Goal: Communication & Community: Ask a question

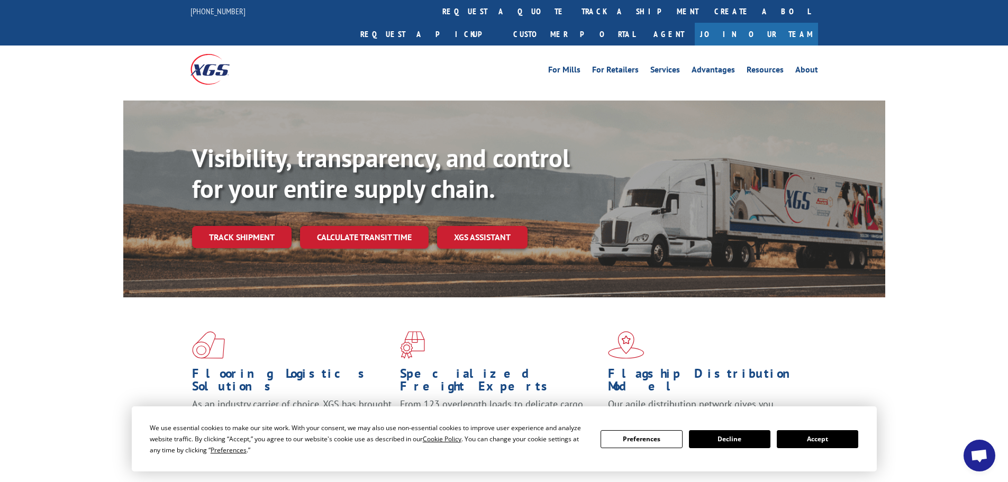
click at [816, 438] on button "Accept" at bounding box center [816, 439] width 81 height 18
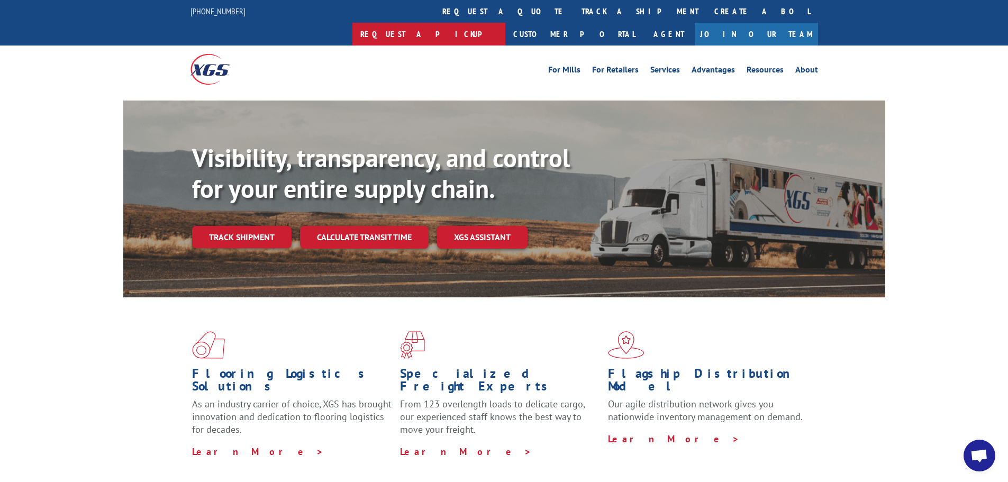
click at [505, 23] on link "Request a pickup" at bounding box center [428, 34] width 153 height 23
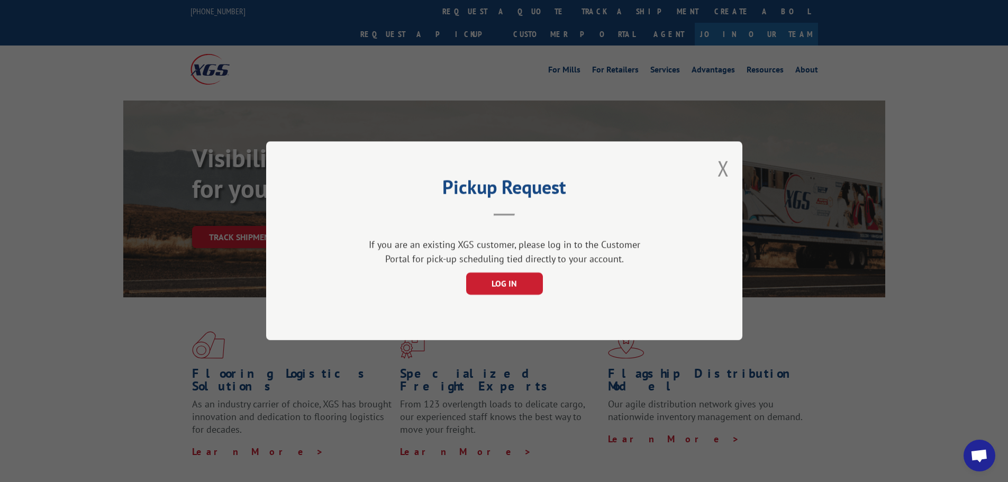
click at [722, 164] on button "Close modal" at bounding box center [723, 168] width 12 height 28
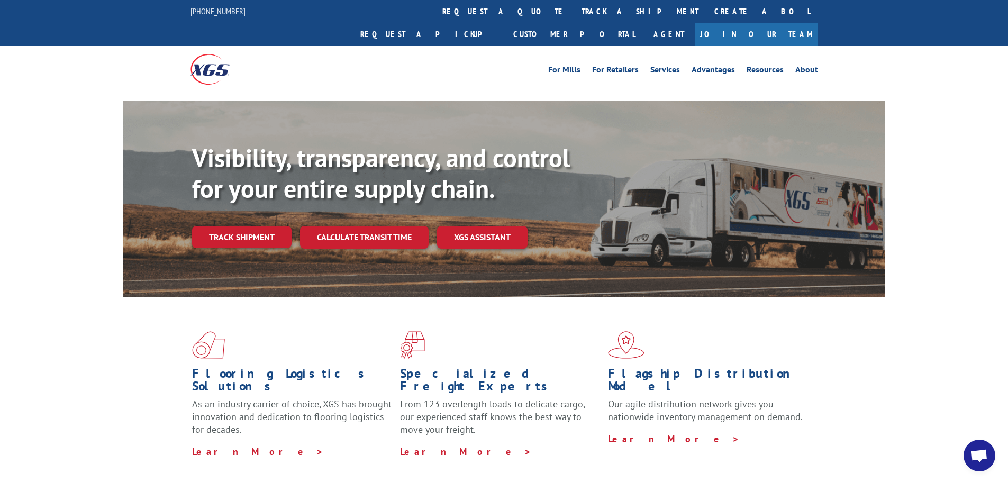
click at [932, 231] on div "Visibility, transparency, and control for your entire supply chain. Track shipm…" at bounding box center [504, 208] width 1008 height 217
click at [505, 23] on link "Request a pickup" at bounding box center [428, 34] width 153 height 23
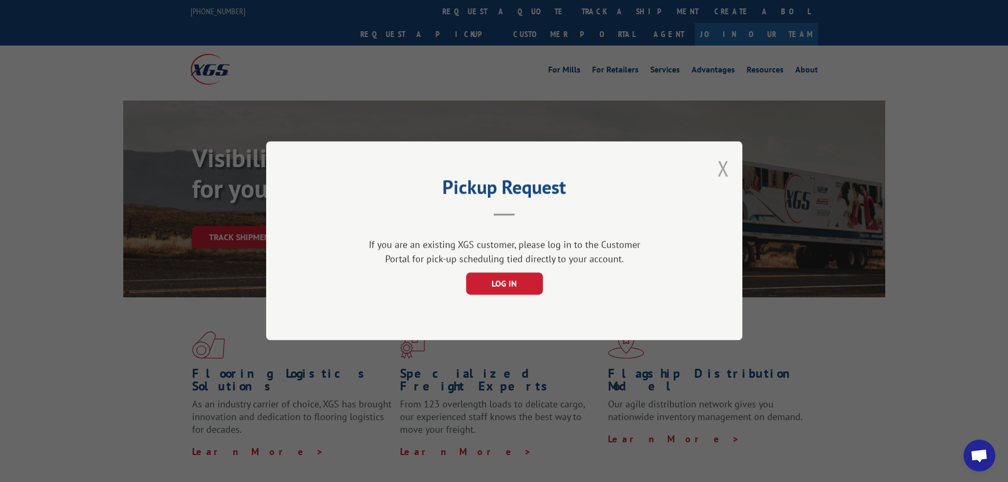
click at [725, 168] on button "Close modal" at bounding box center [723, 168] width 12 height 28
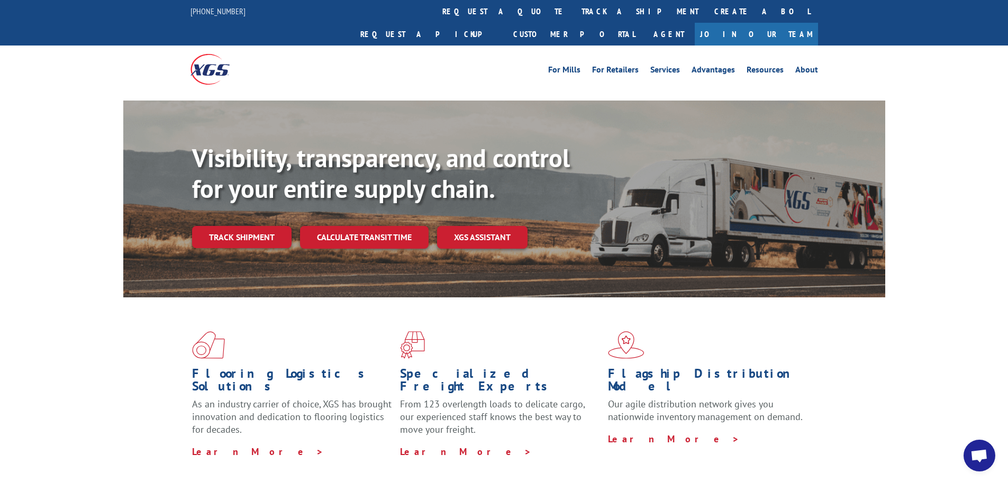
drag, startPoint x: 917, startPoint y: 170, endPoint x: 922, endPoint y: 166, distance: 6.8
click at [917, 170] on div "Visibility, transparency, and control for your entire supply chain. Track shipm…" at bounding box center [504, 208] width 1008 height 217
click at [955, 180] on div "Visibility, transparency, and control for your entire supply chain. Track shipm…" at bounding box center [504, 208] width 1008 height 217
click at [969, 204] on div "Visibility, transparency, and control for your entire supply chain. Track shipm…" at bounding box center [504, 208] width 1008 height 217
click at [67, 307] on div "Flooring Logistics Solutions As an industry carrier of choice, XGS has brought …" at bounding box center [504, 403] width 1008 height 213
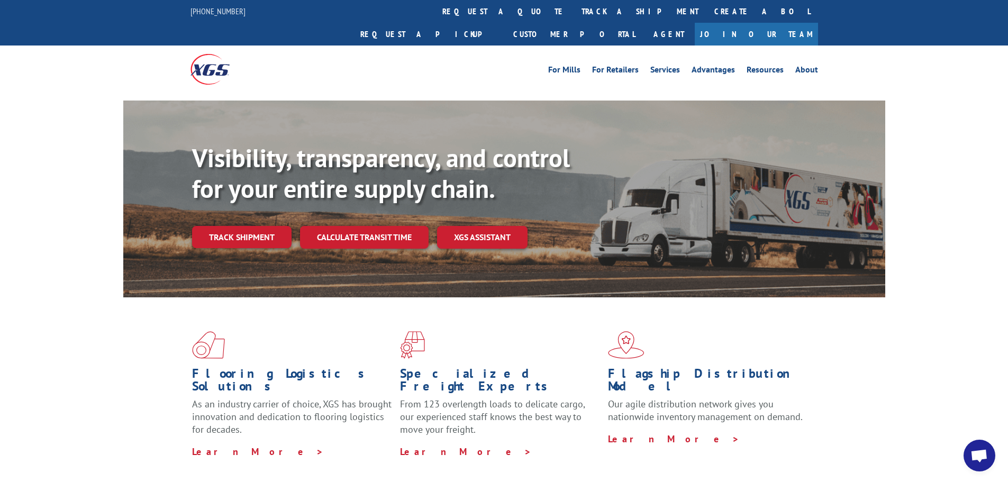
click at [79, 208] on div "Visibility, transparency, and control for your entire supply chain. Track shipm…" at bounding box center [504, 208] width 1008 height 217
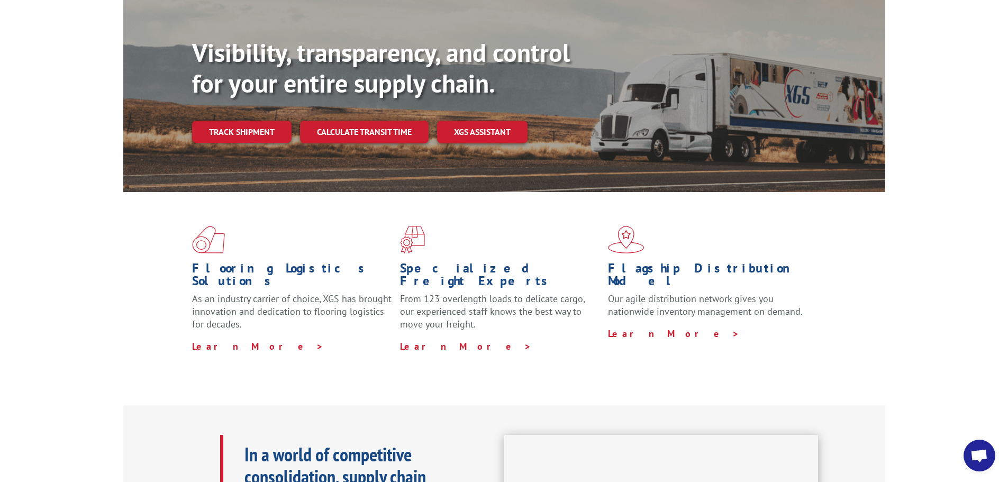
scroll to position [106, 0]
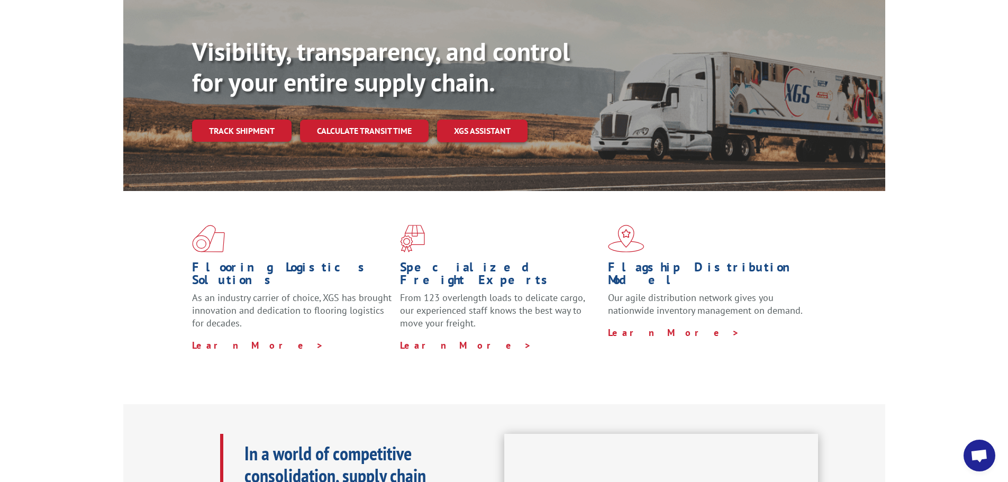
click at [977, 451] on span "Open chat" at bounding box center [978, 456] width 17 height 15
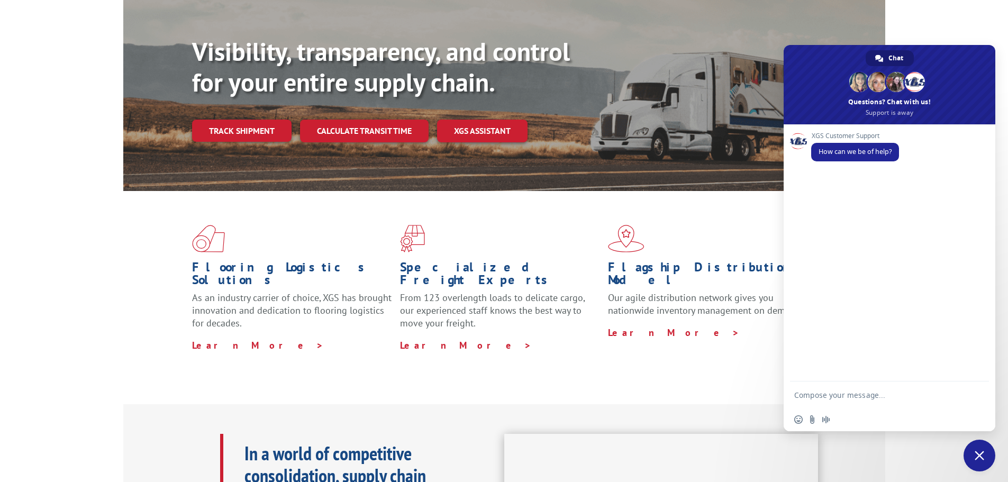
click at [837, 397] on textarea "Compose your message..." at bounding box center [878, 394] width 169 height 26
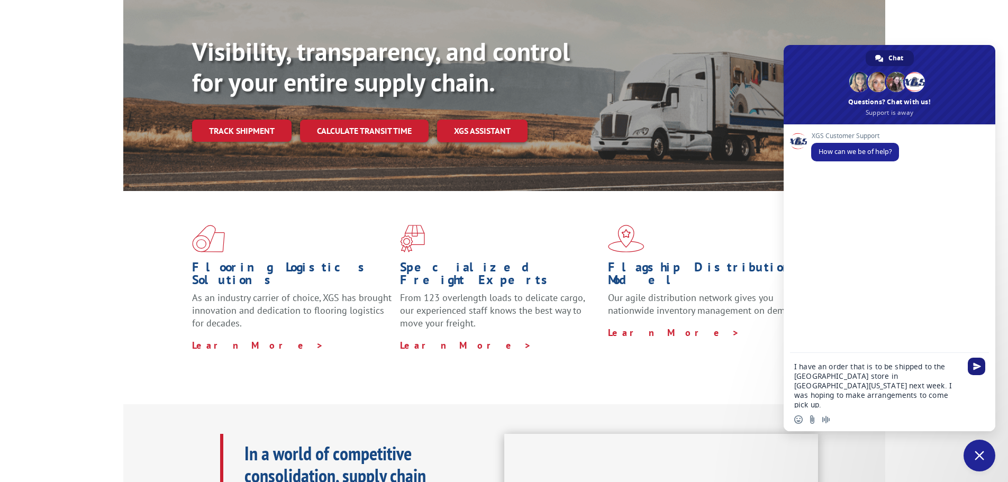
type textarea "I have an order that is to be shipped to the [GEOGRAPHIC_DATA] store in [GEOGRA…"
click at [975, 368] on span "Send" at bounding box center [977, 366] width 8 height 8
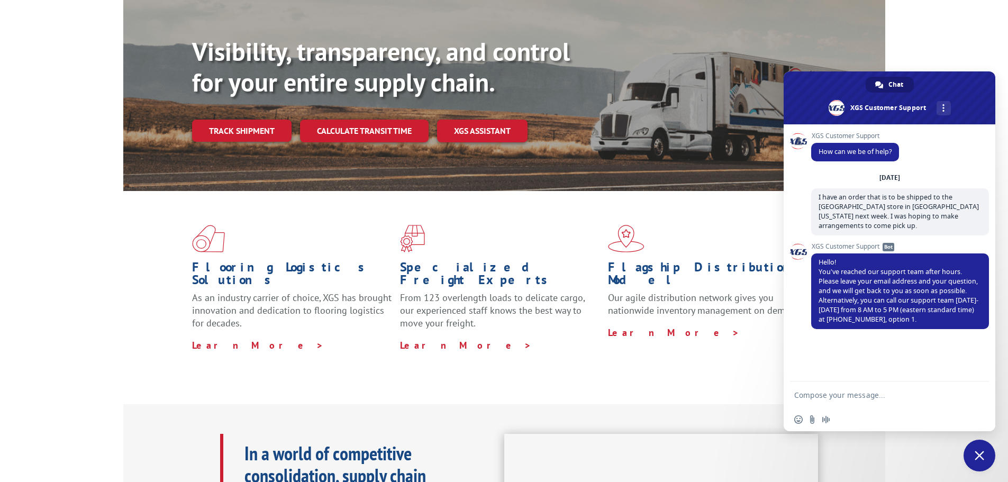
click at [949, 38] on div "Visibility, transparency, and control for your entire supply chain. Track shipm…" at bounding box center [504, 102] width 1008 height 217
click at [969, 455] on span "Close chat" at bounding box center [979, 455] width 32 height 32
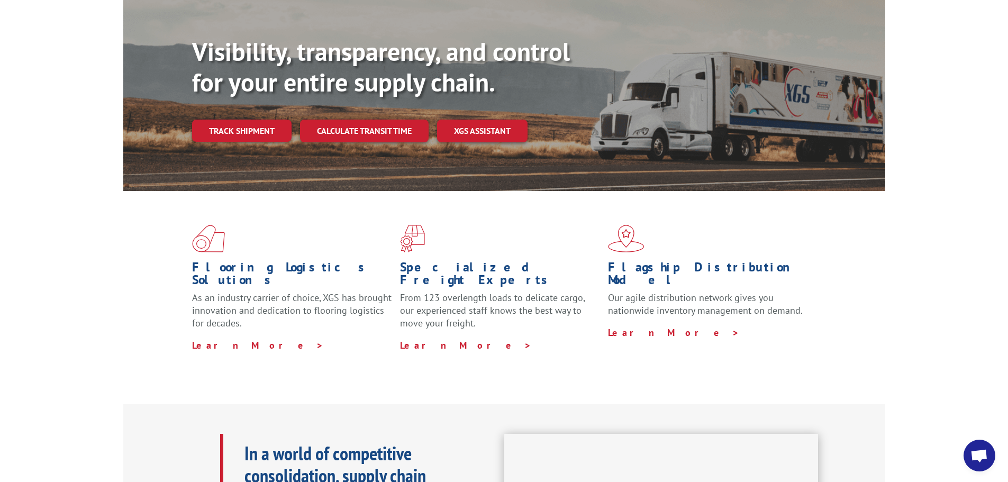
scroll to position [0, 0]
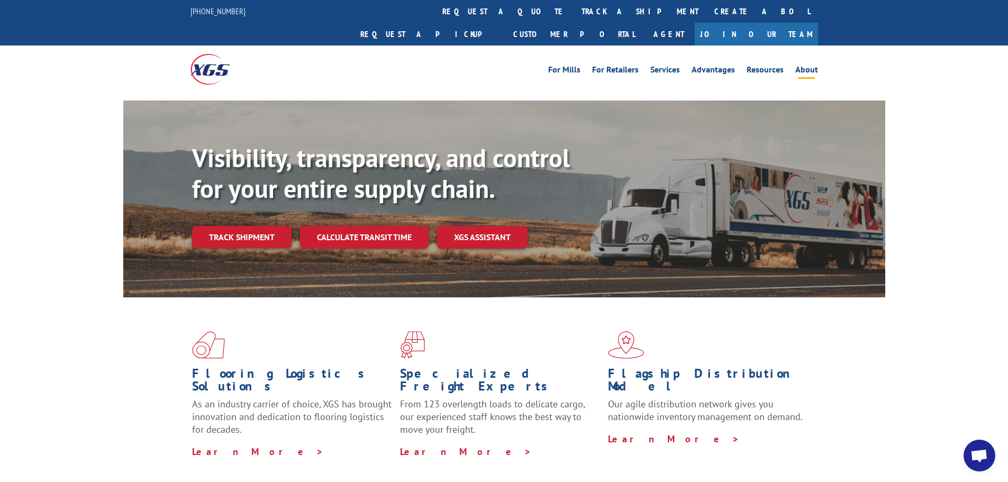
click at [798, 66] on link "About" at bounding box center [806, 72] width 23 height 12
